Goal: Find specific page/section: Find specific page/section

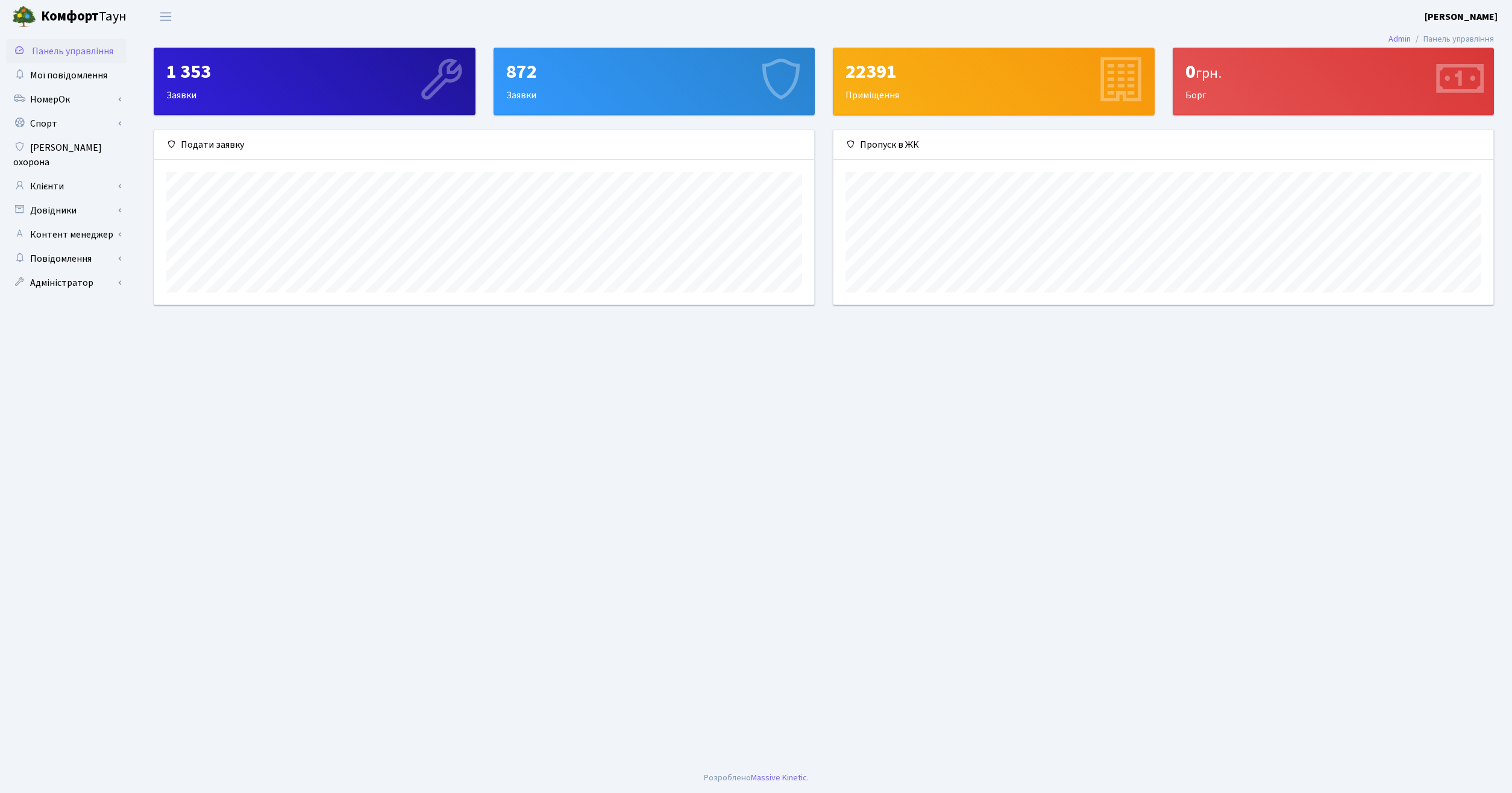
scroll to position [174, 660]
click at [50, 180] on link "Клієнти" at bounding box center [66, 187] width 120 height 24
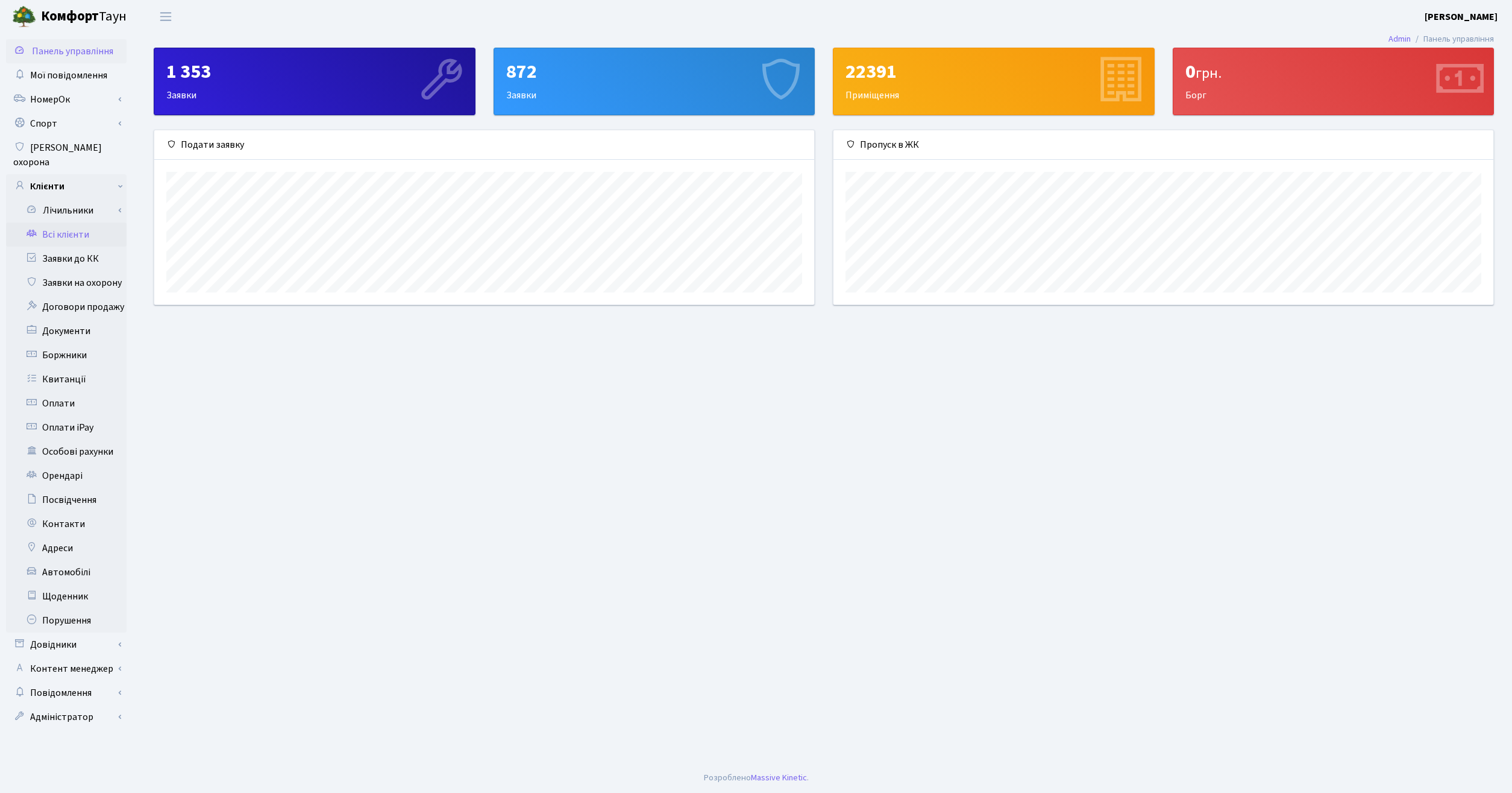
click at [64, 222] on link "Всі клієнти" at bounding box center [66, 235] width 120 height 24
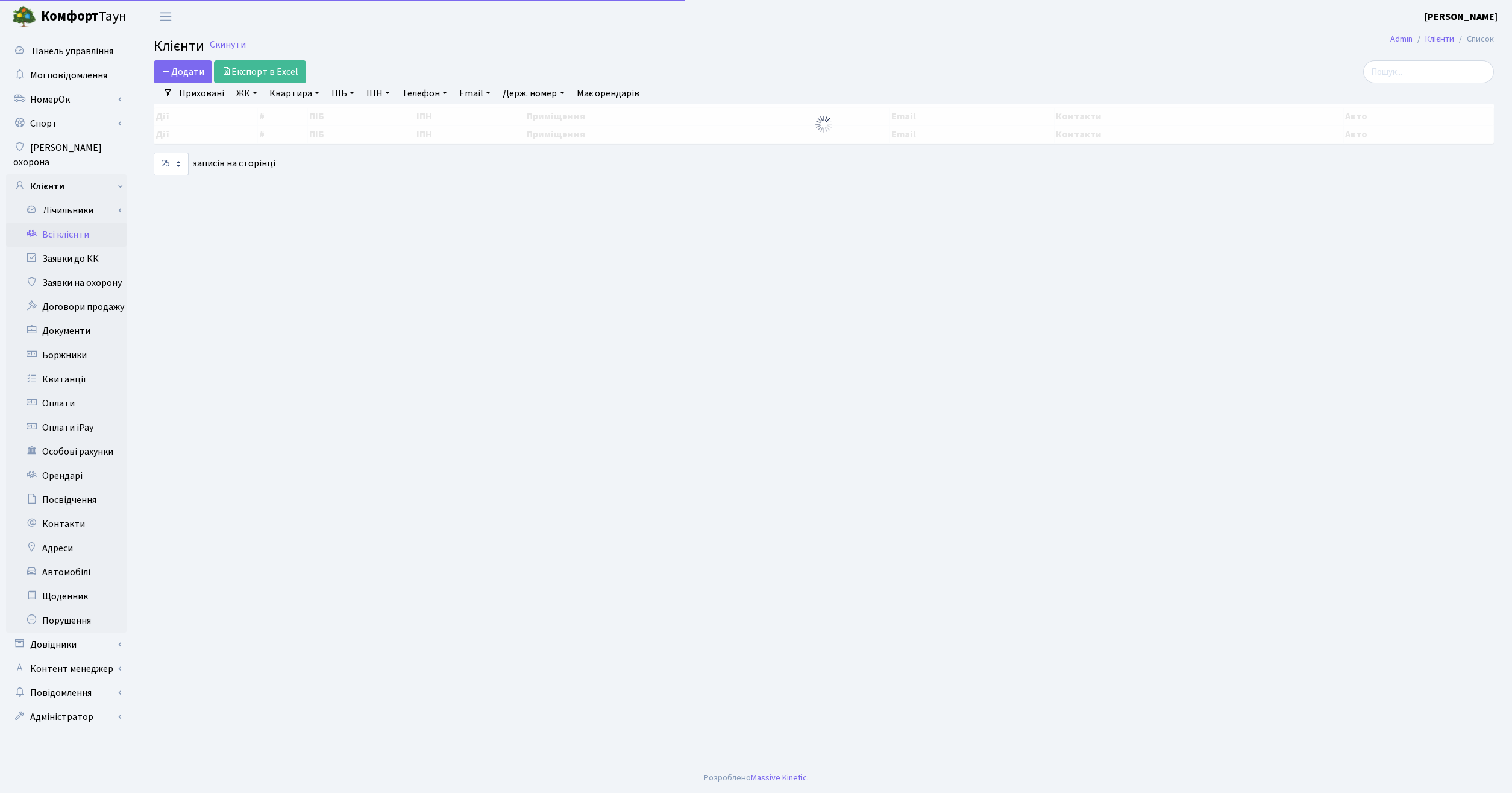
select select "25"
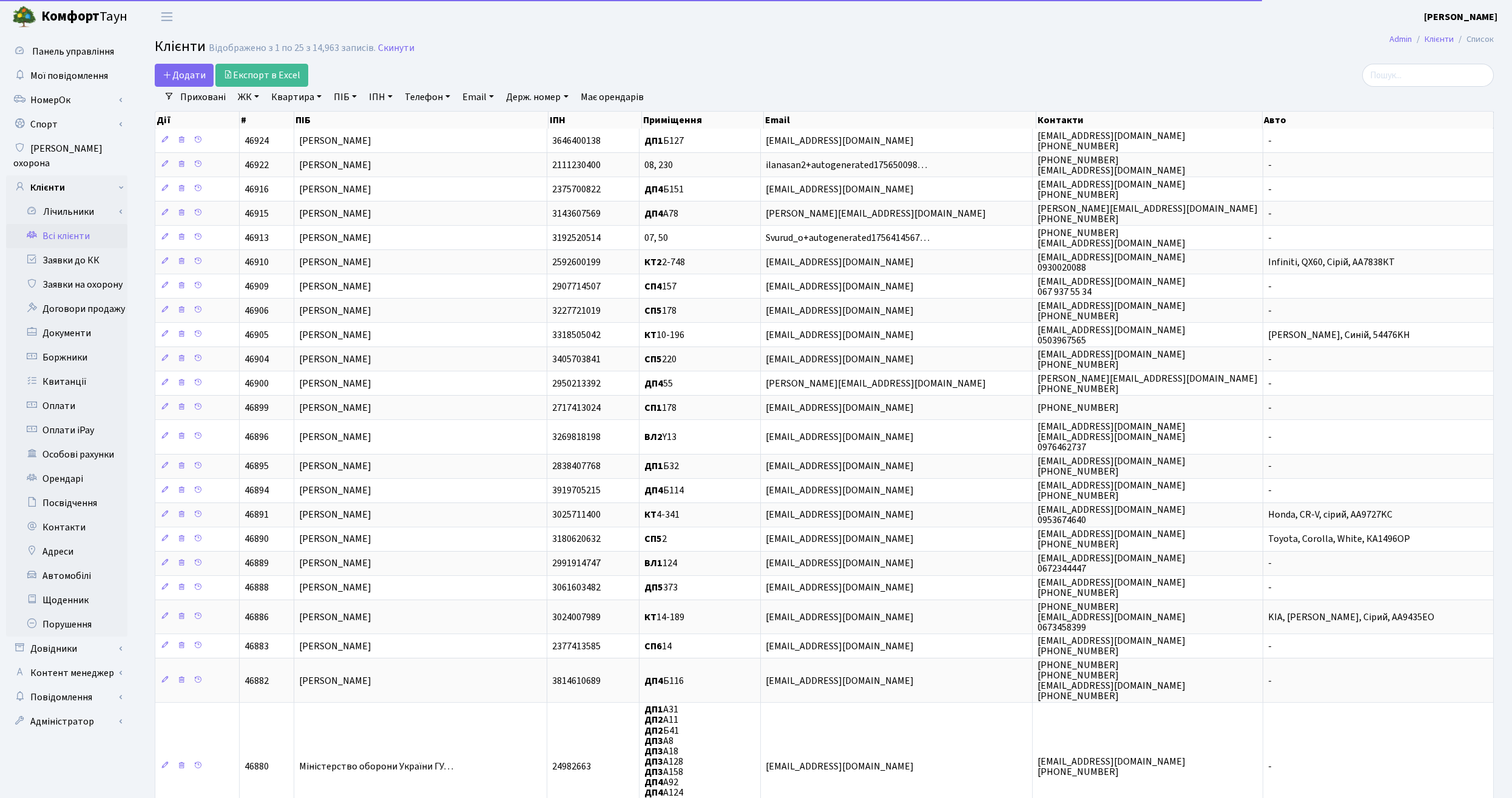
click at [975, 66] on div "Додати Експорт в Excel" at bounding box center [598, 75] width 887 height 23
click at [880, 30] on header "Комфорт Таун Чухарев Д. В. Мій обліковий запис Вийти" at bounding box center [756, 17] width 1512 height 34
click at [789, 45] on h2 "Клієнти Відображено з 1 по 25 з 14,963 записів. Скинути" at bounding box center [824, 48] width 1339 height 21
click at [908, 70] on div "Додати Експорт в Excel" at bounding box center [598, 75] width 887 height 23
click at [56, 75] on span "Мої повідомлення" at bounding box center [69, 75] width 77 height 14
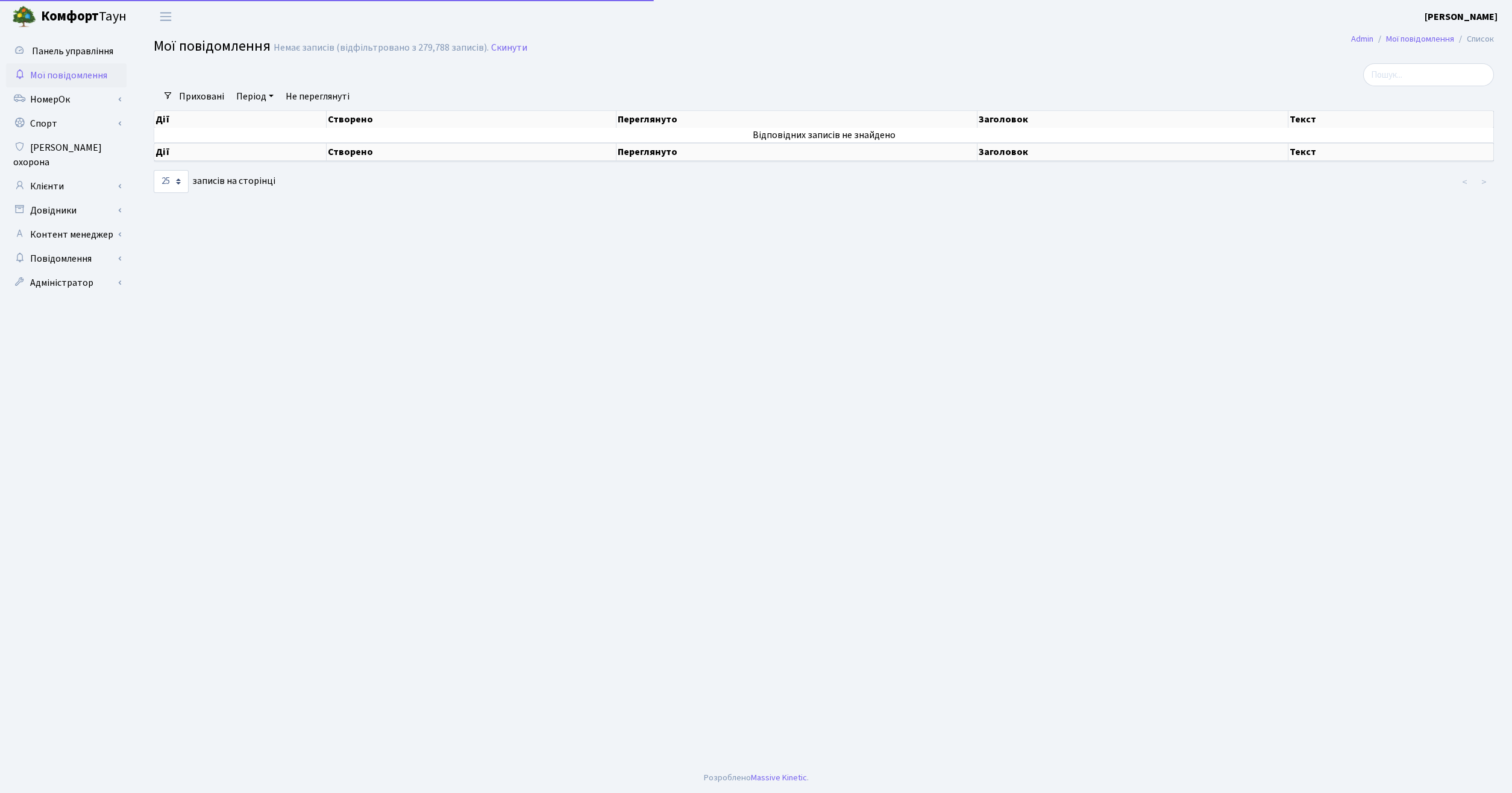
select select "25"
